Goal: Task Accomplishment & Management: Use online tool/utility

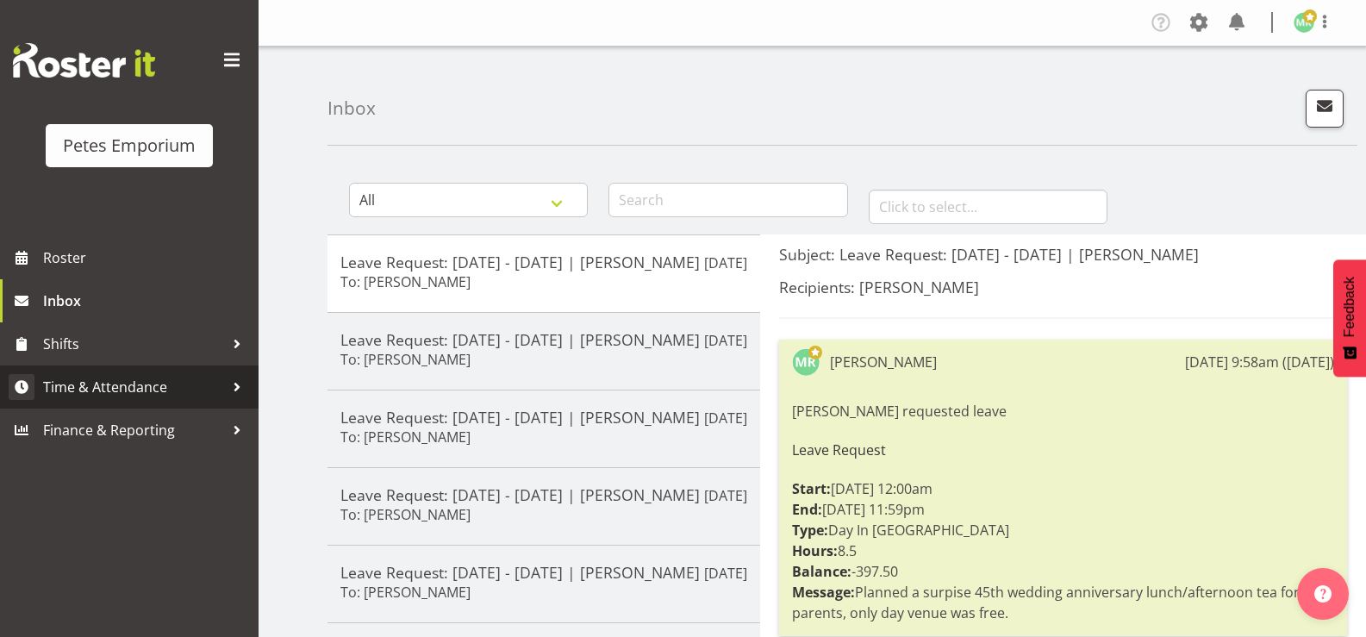
click at [89, 393] on span "Time & Attendance" at bounding box center [133, 387] width 181 height 26
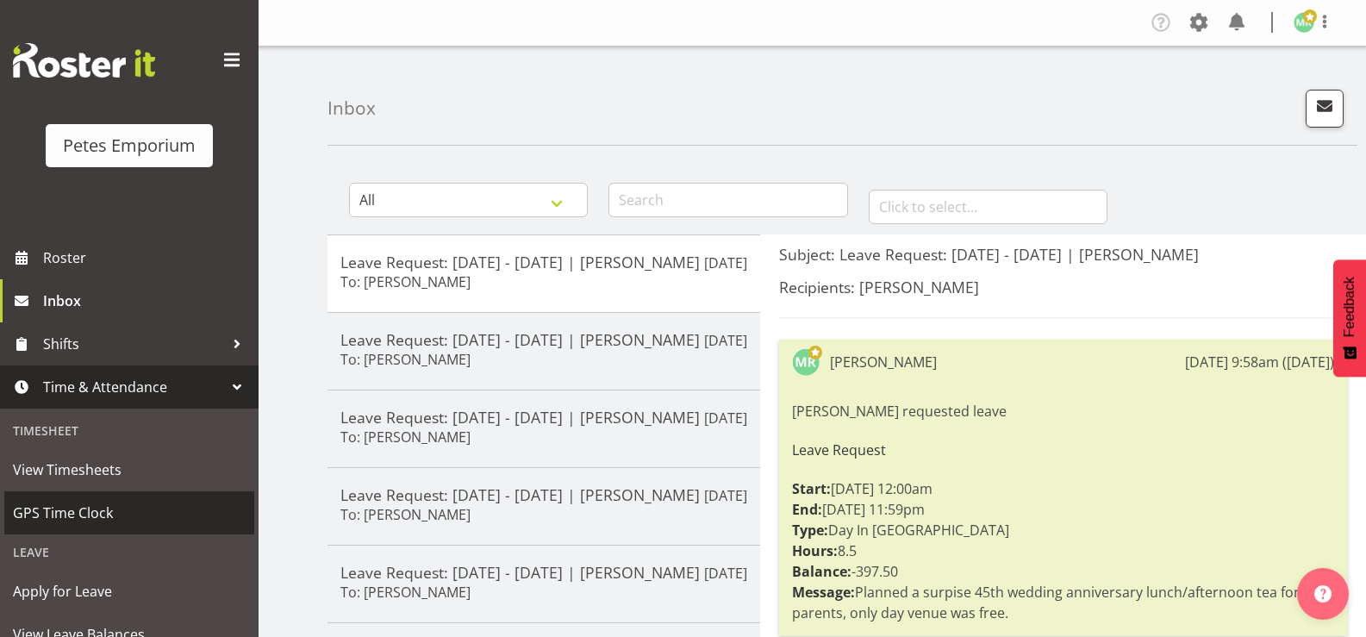
click at [55, 507] on span "GPS Time Clock" at bounding box center [129, 513] width 233 height 26
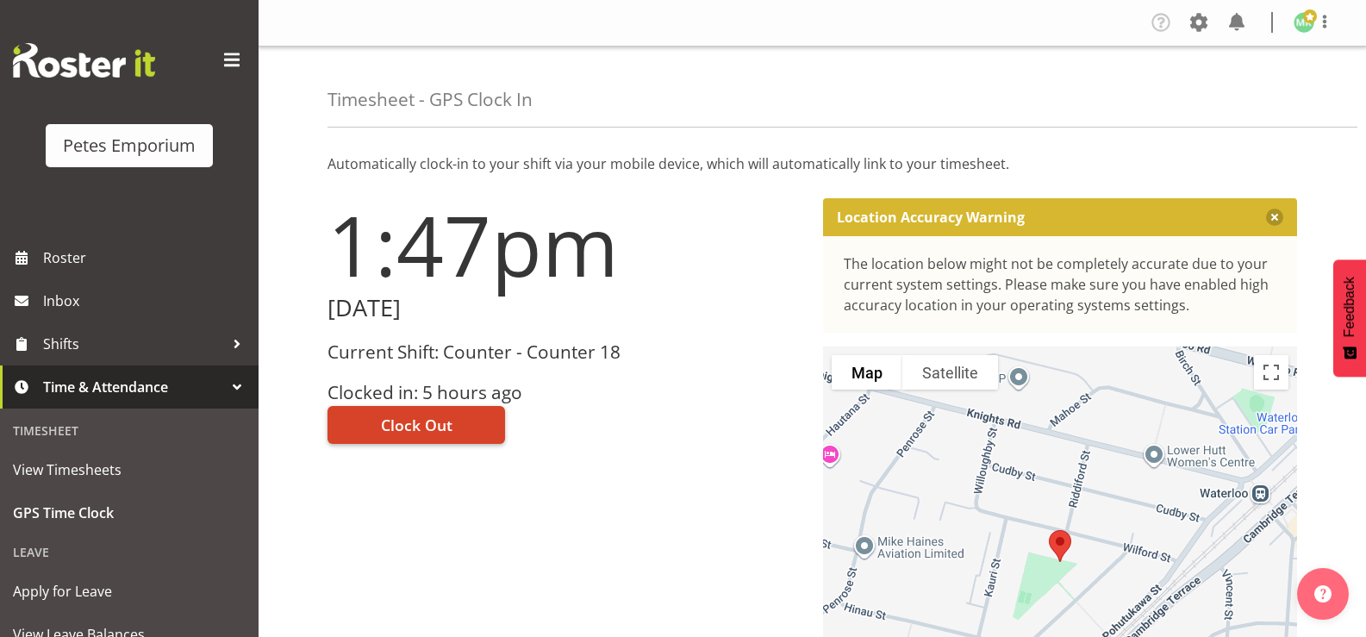
click at [461, 418] on button "Clock Out" at bounding box center [416, 425] width 178 height 38
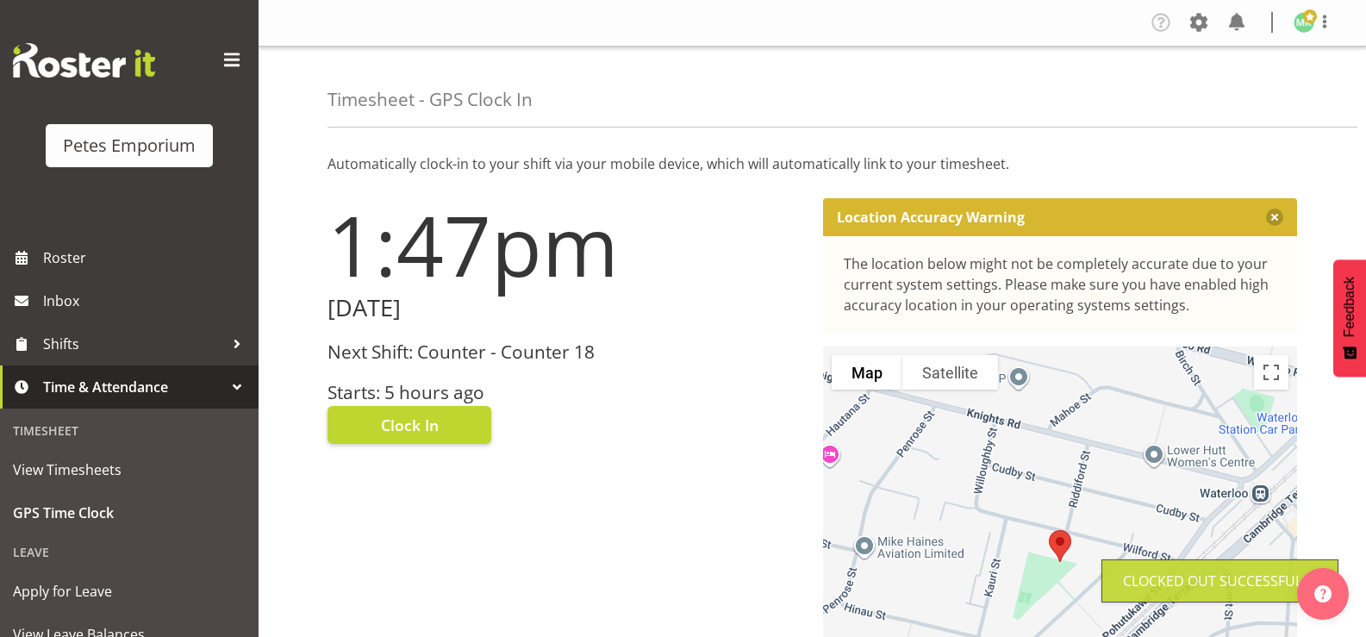
click at [1309, 18] on span at bounding box center [1310, 16] width 14 height 14
click at [1243, 95] on link "Log Out" at bounding box center [1251, 90] width 165 height 31
